Goal: Use online tool/utility

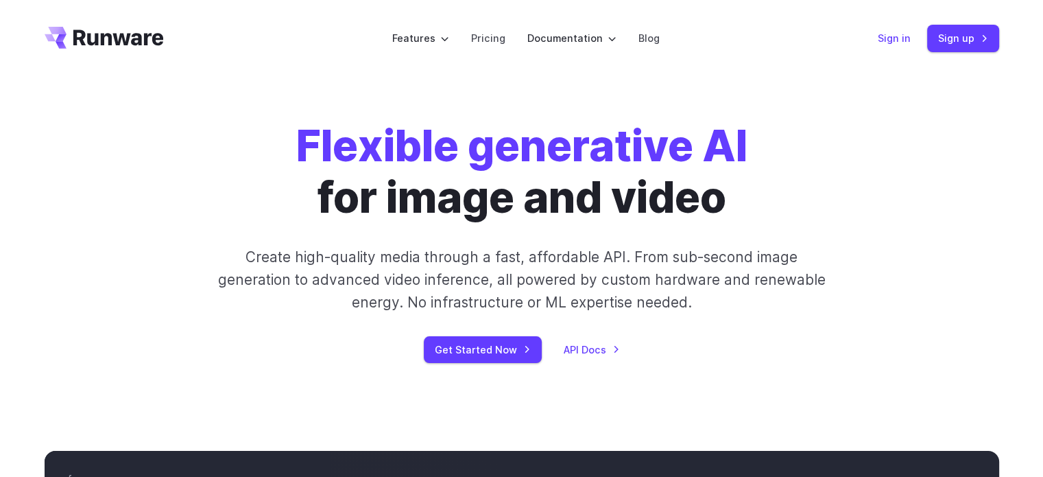
click at [900, 36] on link "Sign in" at bounding box center [894, 38] width 33 height 16
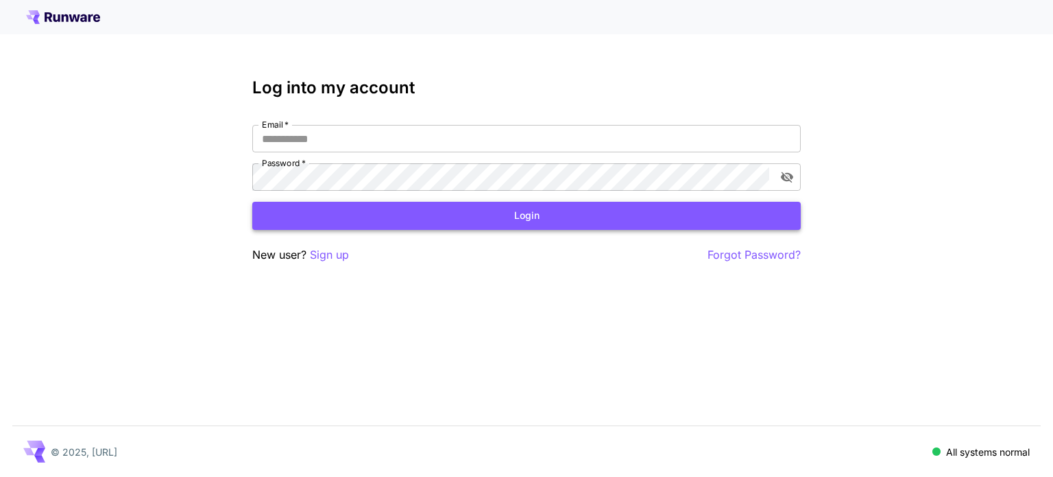
type input "**********"
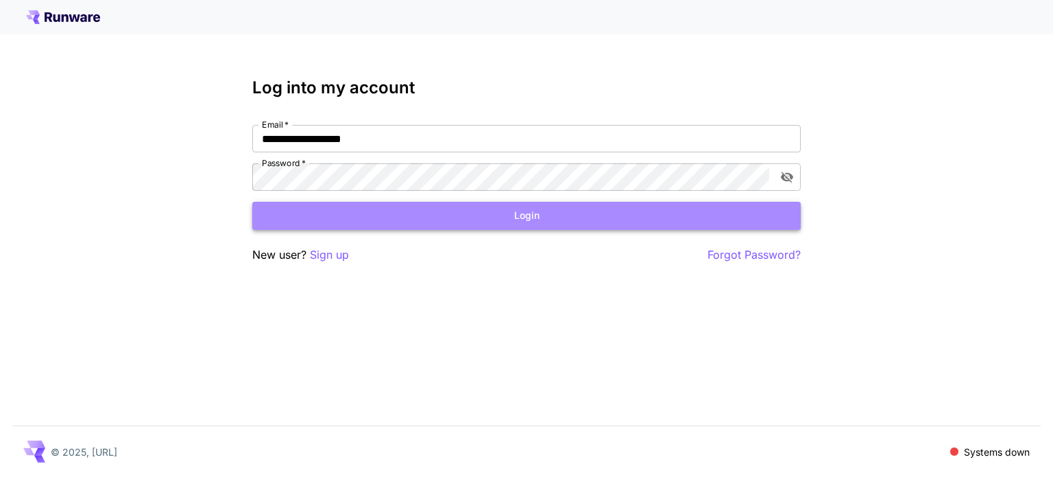
click at [503, 216] on button "Login" at bounding box center [526, 216] width 549 height 28
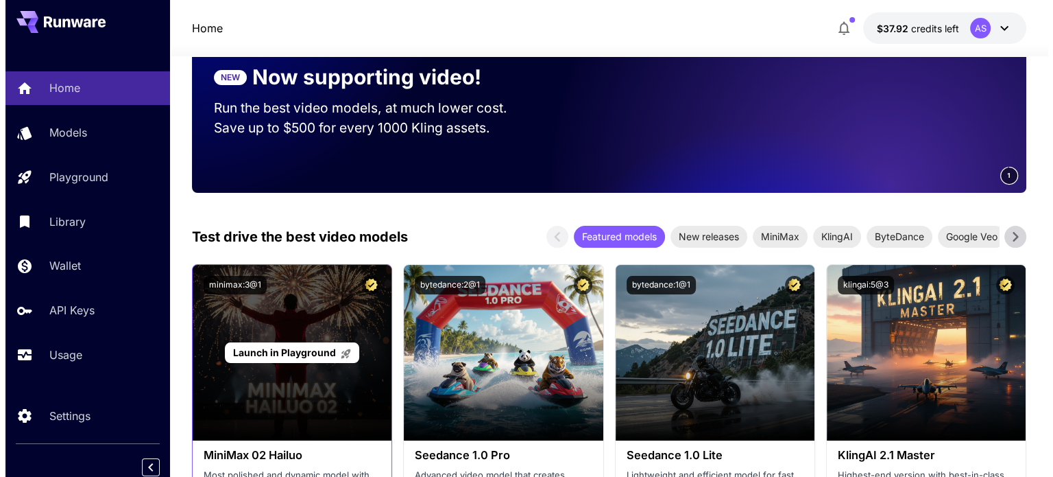
scroll to position [206, 0]
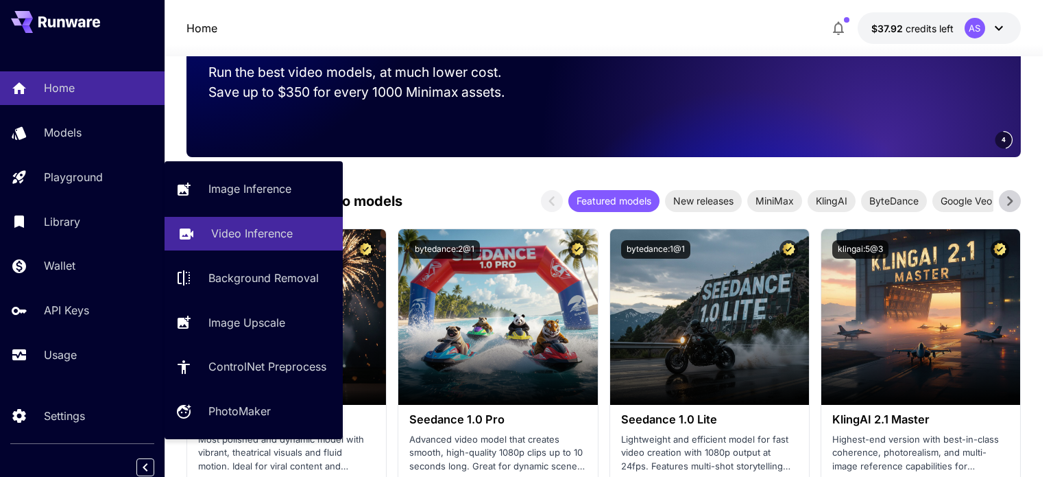
click at [254, 232] on p "Video Inference" at bounding box center [252, 233] width 82 height 16
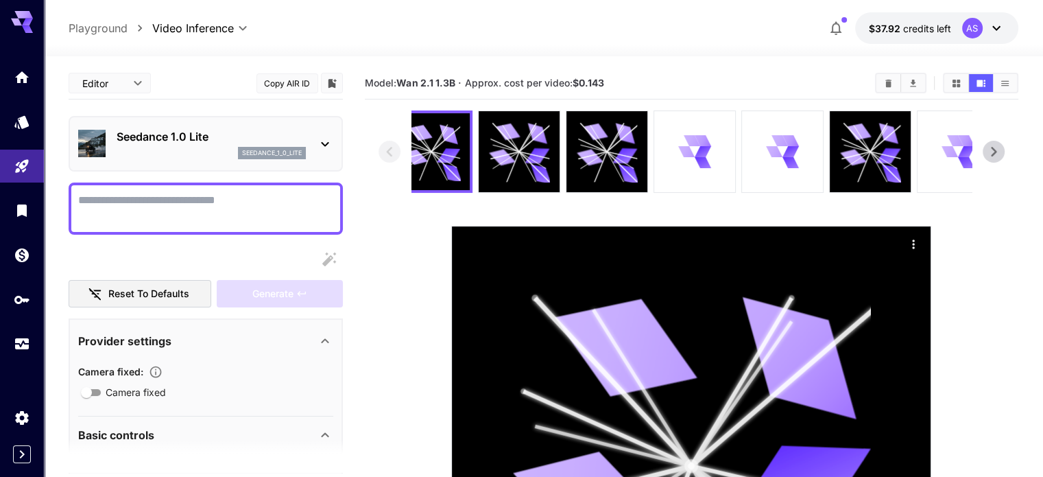
click at [324, 145] on icon at bounding box center [326, 144] width 8 height 5
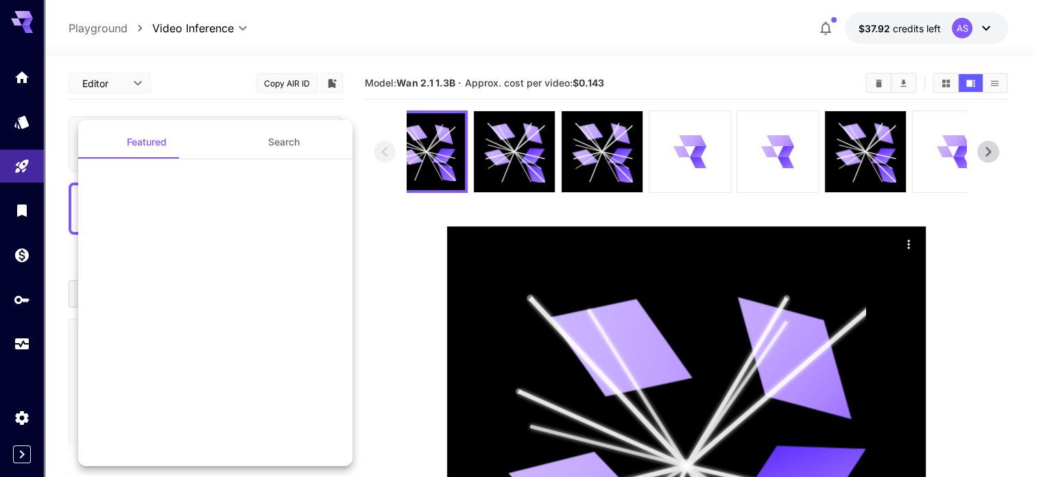
click at [269, 147] on button "Search" at bounding box center [283, 141] width 137 height 33
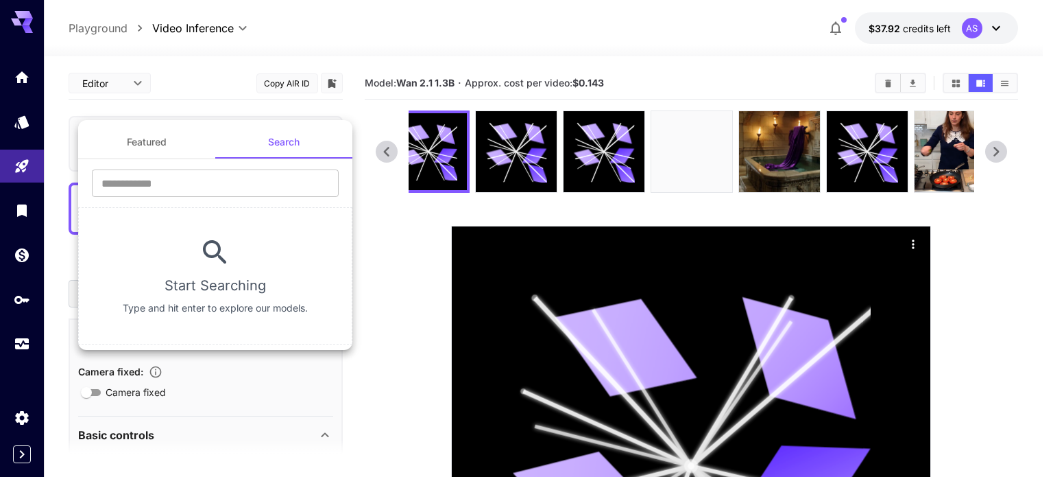
click at [384, 237] on div at bounding box center [526, 238] width 1053 height 477
